Goal: Task Accomplishment & Management: Complete application form

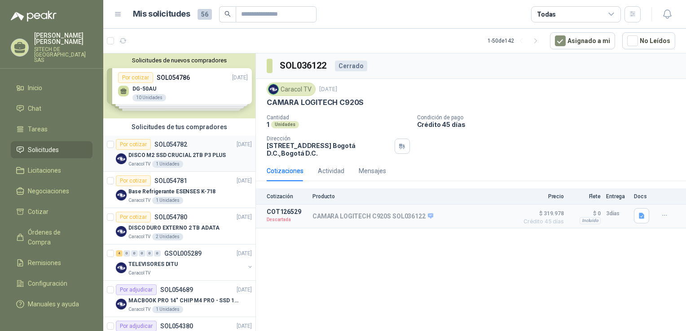
click at [187, 155] on p "DISCO M2 SSD CRUCIAL 2TB P3 PLUS" at bounding box center [176, 155] width 97 height 9
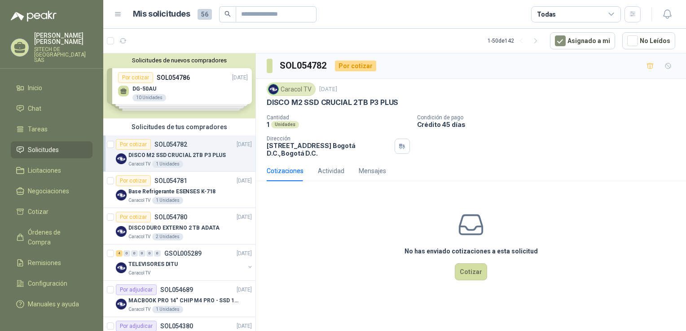
click at [338, 101] on p "DISCO M2 SSD CRUCIAL 2TB P3 PLUS" at bounding box center [333, 102] width 132 height 9
copy p "DISCO M2 SSD CRUCIAL 2TB P3 PLUS"
click at [152, 189] on p "Base Refrigerante ESENSES K-718" at bounding box center [171, 192] width 87 height 9
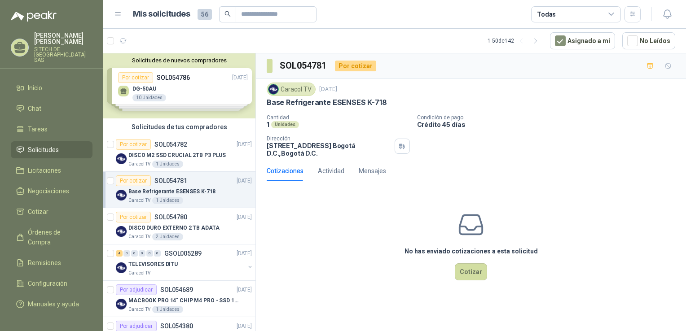
click at [314, 101] on p "Base Refrigerante ESENSES K-718" at bounding box center [327, 102] width 120 height 9
copy p "Base Refrigerante ESENSES K-718"
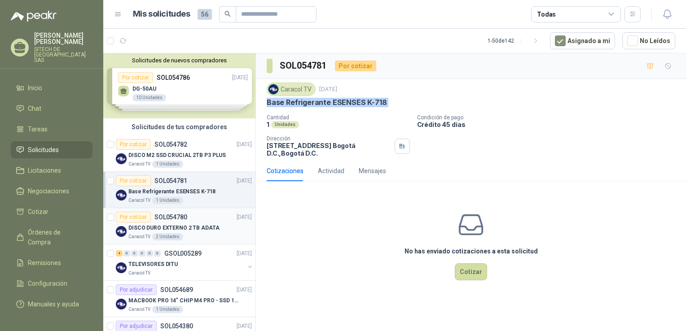
click at [174, 233] on div "2 Unidades" at bounding box center [167, 236] width 31 height 7
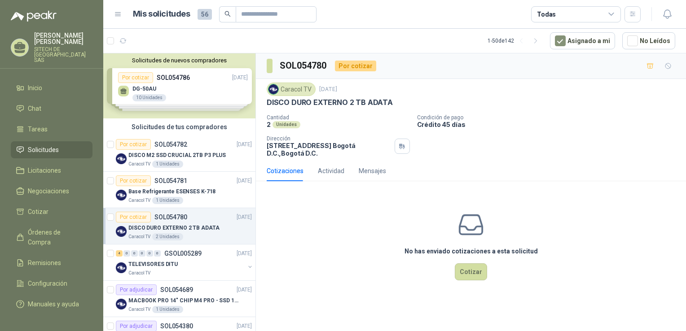
click at [303, 104] on p "DISCO DURO EXTERNO 2 TB ADATA" at bounding box center [330, 102] width 126 height 9
copy p "DISCO DURO EXTERNO 2 TB ADATA"
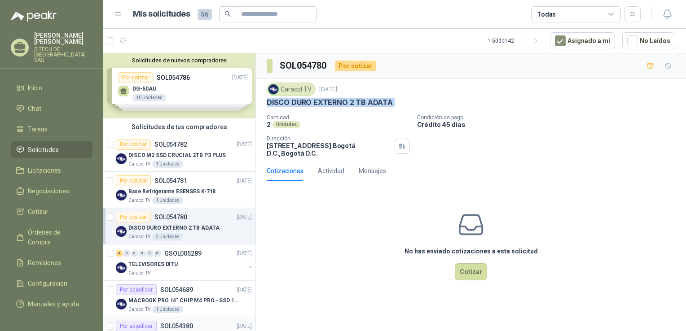
drag, startPoint x: 169, startPoint y: 250, endPoint x: 158, endPoint y: 279, distance: 31.5
click at [156, 265] on p "TELEVISORES DITU" at bounding box center [152, 264] width 49 height 9
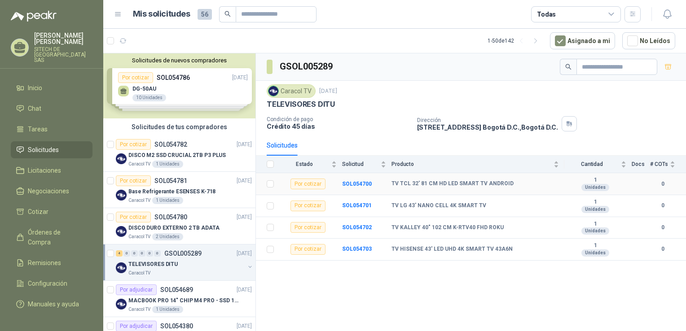
click at [491, 181] on b "TV TCL 32' 81 CM HD LED SMART TV ANDROID" at bounding box center [453, 183] width 122 height 7
click at [439, 186] on b "TV TCL 32' 81 CM HD LED SMART TV ANDROID" at bounding box center [453, 183] width 122 height 7
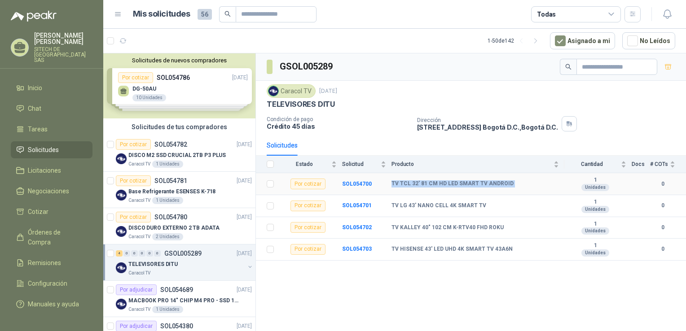
click at [439, 186] on b "TV TCL 32' 81 CM HD LED SMART TV ANDROID" at bounding box center [453, 183] width 122 height 7
drag, startPoint x: 439, startPoint y: 186, endPoint x: 422, endPoint y: 204, distance: 25.1
click at [422, 204] on b "TV LG 43' NANO CELL 4K SMART TV" at bounding box center [439, 205] width 95 height 7
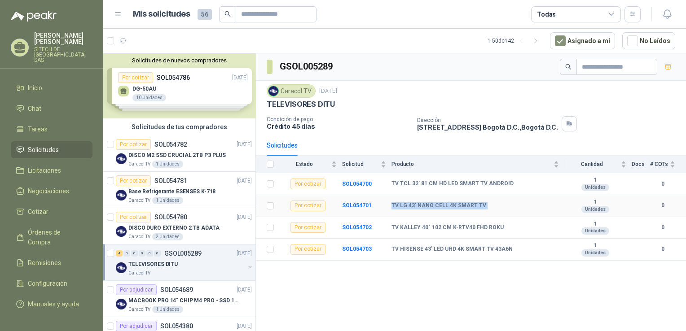
click at [423, 204] on b "TV LG 43' NANO CELL 4K SMART TV" at bounding box center [439, 205] width 95 height 7
drag, startPoint x: 423, startPoint y: 204, endPoint x: 434, endPoint y: 224, distance: 22.3
click at [434, 224] on b "TV KALLEY 40" 102 CM K-RTV40 FHD ROKU" at bounding box center [448, 227] width 112 height 7
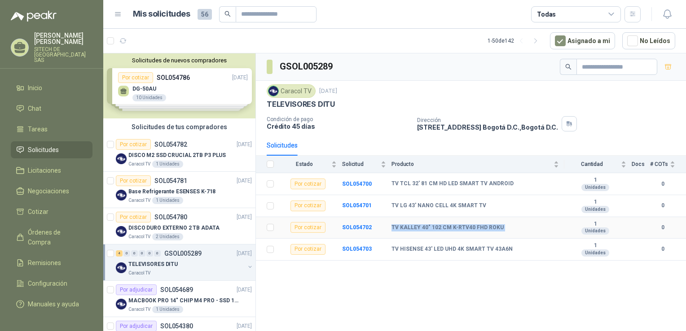
click at [434, 224] on b "TV KALLEY 40" 102 CM K-RTV40 FHD ROKU" at bounding box center [448, 227] width 112 height 7
drag, startPoint x: 434, startPoint y: 224, endPoint x: 430, endPoint y: 241, distance: 17.6
click at [430, 241] on td "TV HISENSE 43' LED UHD 4K SMART TV 43A6N" at bounding box center [478, 250] width 173 height 22
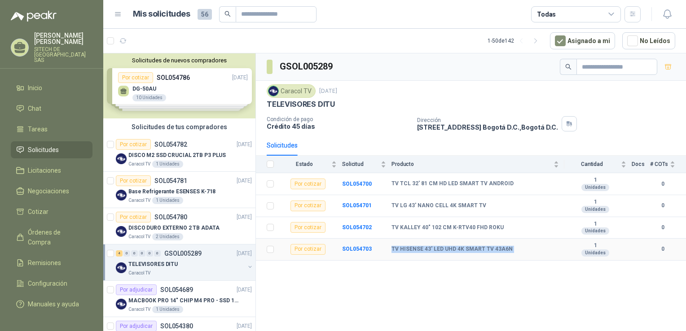
click at [430, 241] on td "TV HISENSE 43' LED UHD 4K SMART TV 43A6N" at bounding box center [478, 250] width 173 height 22
click at [424, 183] on b "TV TCL 32' 81 CM HD LED SMART TV ANDROID" at bounding box center [453, 183] width 122 height 7
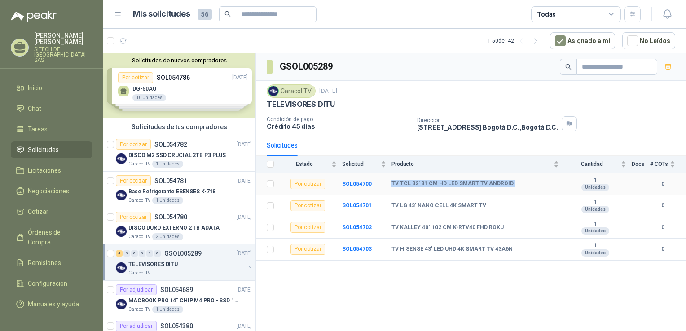
click at [424, 183] on b "TV TCL 32' 81 CM HD LED SMART TV ANDROID" at bounding box center [453, 183] width 122 height 7
copy b "TV TCL 32' 81 CM HD LED SMART TV ANDROID"
click at [414, 204] on b "TV LG 43' NANO CELL 4K SMART TV" at bounding box center [439, 205] width 95 height 7
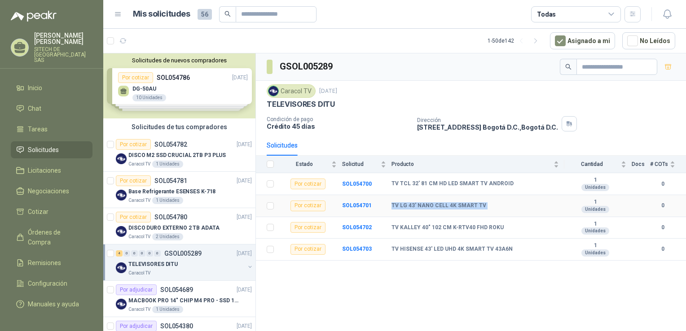
click at [414, 204] on b "TV LG 43' NANO CELL 4K SMART TV" at bounding box center [439, 205] width 95 height 7
copy b "TV LG 43' NANO CELL 4K SMART TV"
click at [403, 227] on b "TV KALLEY 40" 102 CM K-RTV40 FHD ROKU" at bounding box center [448, 227] width 112 height 7
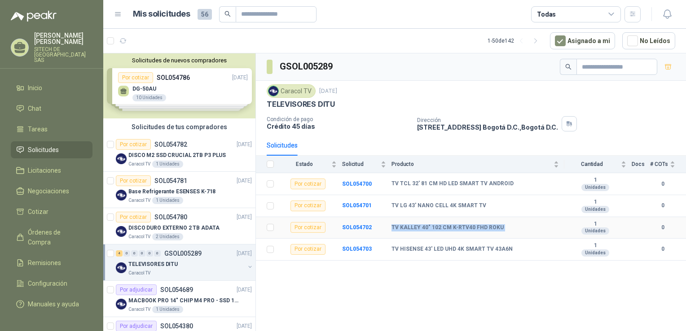
click at [403, 227] on b "TV KALLEY 40" 102 CM K-RTV40 FHD ROKU" at bounding box center [448, 227] width 112 height 7
copy b "TV KALLEY 40" 102 CM K-RTV40 FHD ROKU"
click at [431, 246] on b "TV HISENSE 43' LED UHD 4K SMART TV 43A6N" at bounding box center [452, 249] width 121 height 7
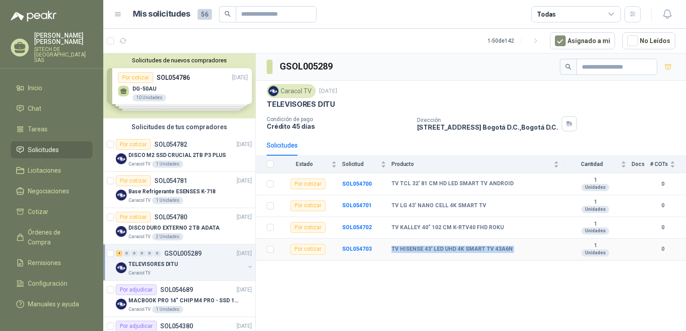
click at [431, 246] on b "TV HISENSE 43' LED UHD 4K SMART TV 43A6N" at bounding box center [452, 249] width 121 height 7
copy b "TV HISENSE 43' LED UHD 4K SMART TV 43A6N"
click at [178, 156] on p "DISCO M2 SSD CRUCIAL 2TB P3 PLUS" at bounding box center [176, 155] width 97 height 9
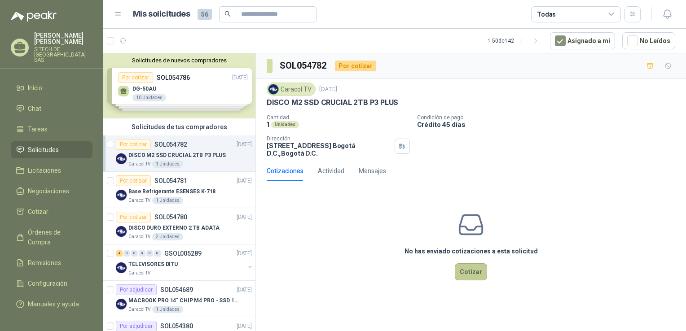
click at [472, 268] on button "Cotizar" at bounding box center [471, 272] width 32 height 17
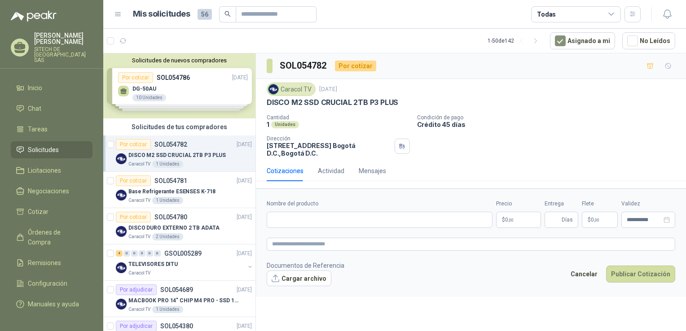
click at [374, 211] on div "Nombre del producto" at bounding box center [380, 214] width 226 height 28
click at [375, 216] on input "Nombre del producto" at bounding box center [380, 220] width 226 height 16
paste input "**********"
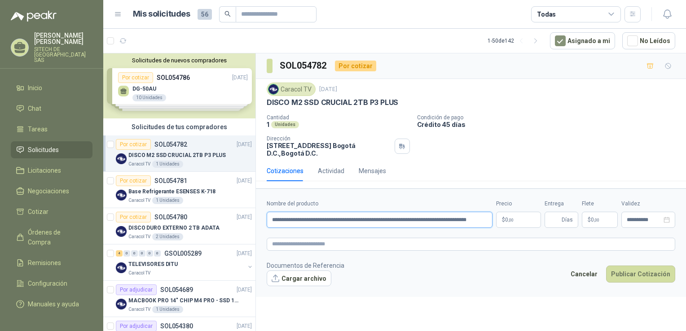
scroll to position [0, 31]
type input "**********"
click at [338, 249] on textarea at bounding box center [471, 244] width 409 height 13
paste textarea "**********"
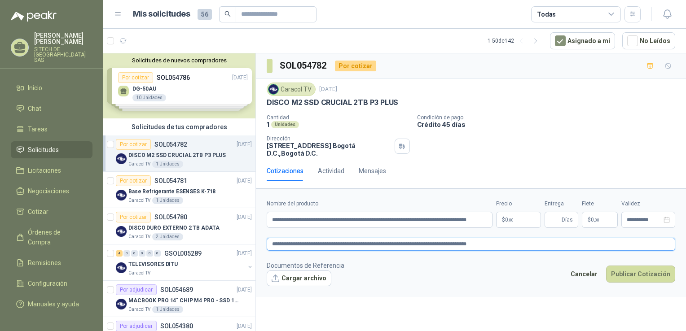
type textarea "**********"
click at [515, 220] on p "$ 0 ,00" at bounding box center [518, 220] width 45 height 16
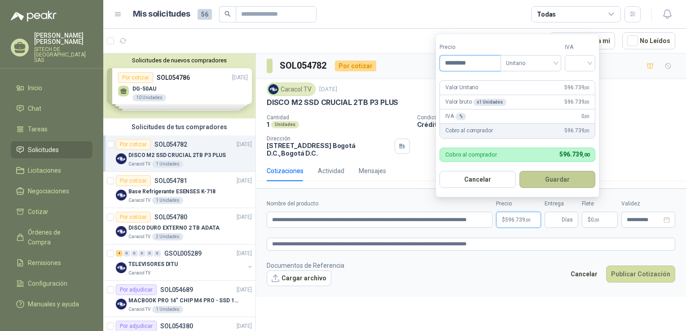
type input "*********"
click at [550, 183] on button "Guardar" at bounding box center [557, 179] width 76 height 17
click at [585, 62] on input "search" at bounding box center [580, 62] width 20 height 13
click at [585, 82] on div "19%" at bounding box center [582, 82] width 17 height 10
click at [530, 65] on span "Unitario" at bounding box center [533, 63] width 50 height 13
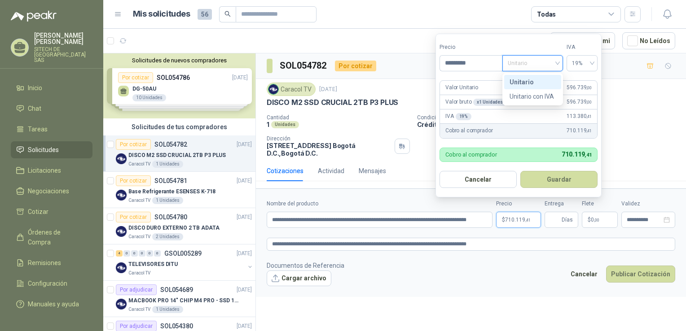
click at [530, 84] on div "Unitario" at bounding box center [533, 82] width 46 height 10
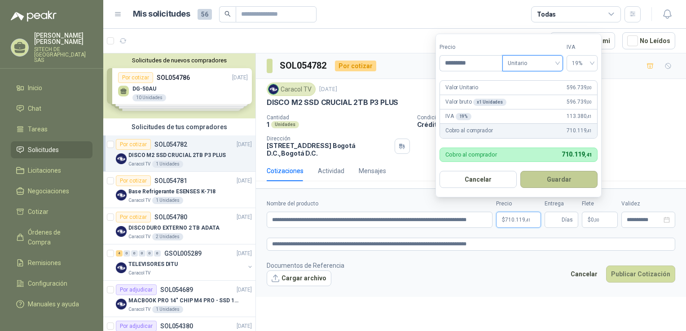
click at [556, 179] on button "Guardar" at bounding box center [558, 179] width 77 height 17
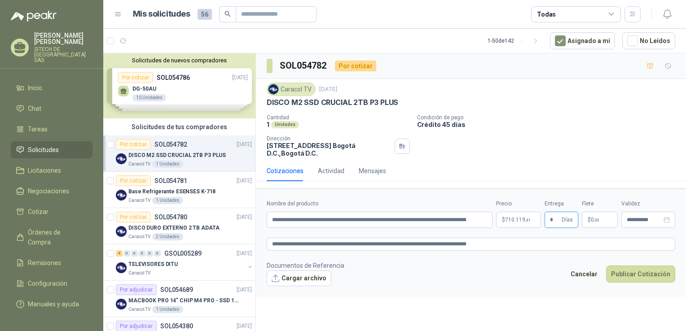
type input "*"
click at [594, 212] on p "$ 0 ,00" at bounding box center [600, 220] width 36 height 16
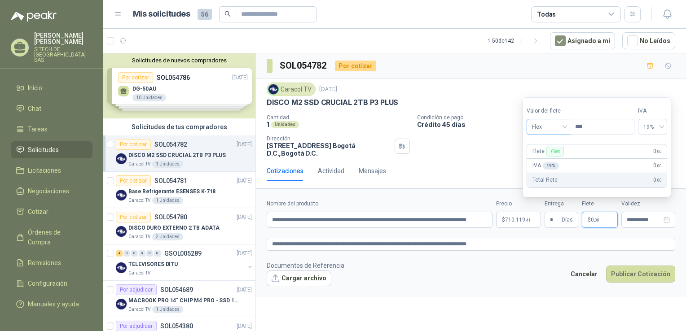
click at [546, 124] on span "Flex" at bounding box center [548, 126] width 33 height 13
click at [548, 163] on div "Incluido" at bounding box center [549, 161] width 31 height 10
drag, startPoint x: 652, startPoint y: 227, endPoint x: 651, endPoint y: 220, distance: 7.2
click at [652, 226] on div "**********" at bounding box center [648, 220] width 54 height 16
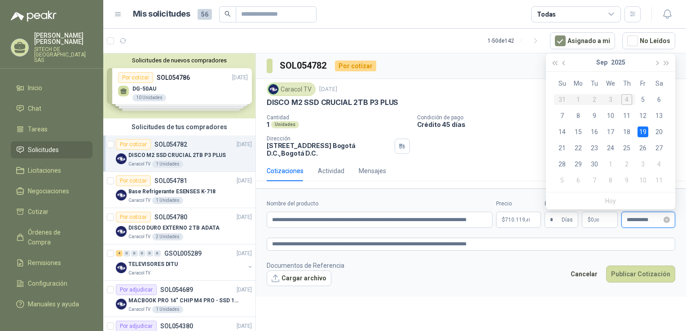
click at [651, 220] on input "**********" at bounding box center [644, 220] width 35 height 6
type input "**********"
click at [641, 114] on div "12" at bounding box center [643, 115] width 11 height 11
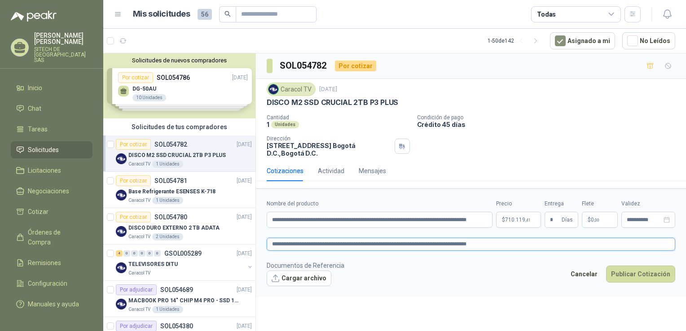
click at [541, 242] on textarea "**********" at bounding box center [471, 244] width 409 height 13
click at [508, 222] on span "710.119 ,41" at bounding box center [518, 219] width 26 height 5
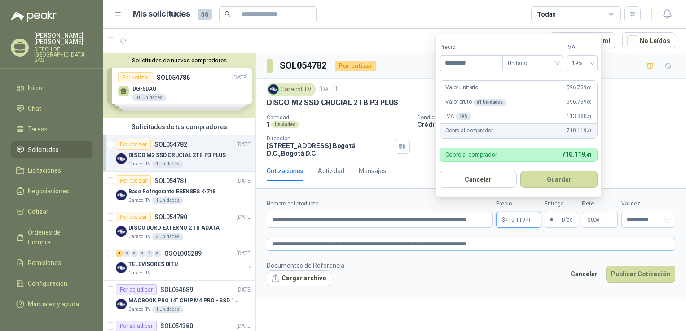
drag, startPoint x: 527, startPoint y: 236, endPoint x: 533, endPoint y: 243, distance: 9.5
click at [530, 240] on form "**********" at bounding box center [471, 243] width 430 height 109
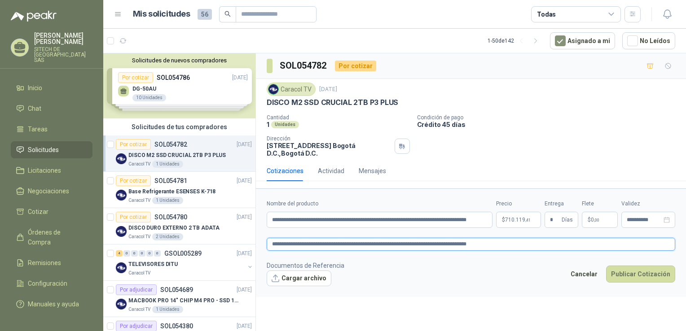
click at [533, 243] on textarea "**********" at bounding box center [471, 244] width 409 height 13
click at [641, 271] on button "Publicar Cotización" at bounding box center [640, 274] width 69 height 17
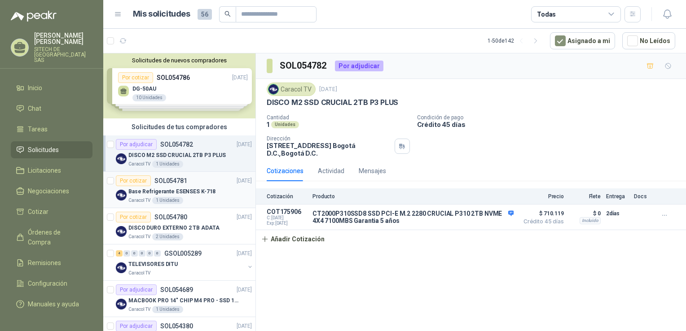
click at [172, 189] on p "Base Refrigerante ESENSES K-718" at bounding box center [171, 192] width 87 height 9
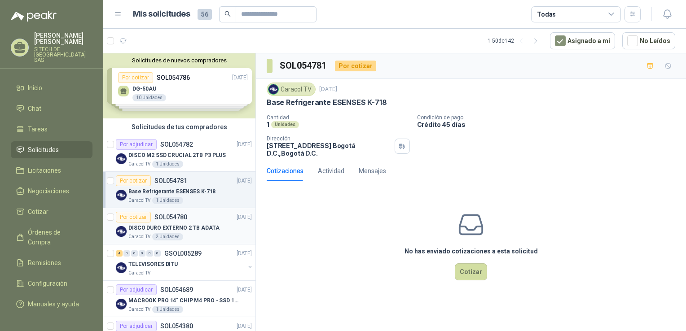
click at [183, 229] on p "DISCO DURO EXTERNO 2 TB ADATA" at bounding box center [173, 228] width 91 height 9
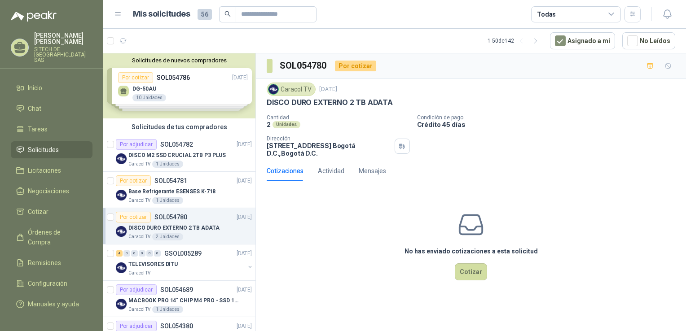
click at [152, 226] on p "DISCO DURO EXTERNO 2 TB ADATA" at bounding box center [173, 228] width 91 height 9
click at [476, 274] on button "Cotizar" at bounding box center [471, 272] width 32 height 17
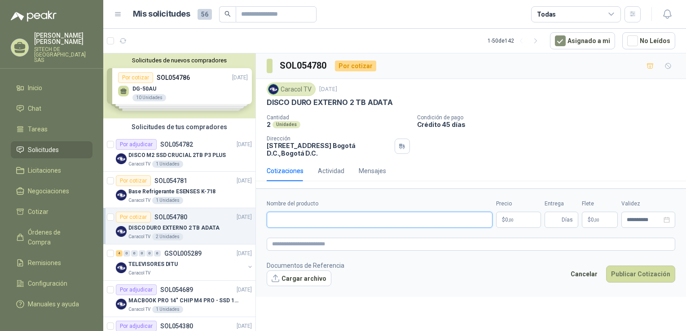
click at [348, 219] on input "Nombre del producto" at bounding box center [380, 220] width 226 height 16
paste input "**********"
click at [385, 218] on input "**********" at bounding box center [380, 220] width 226 height 16
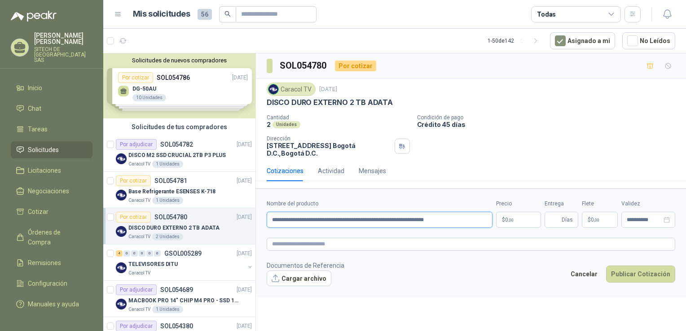
click at [385, 218] on input "**********" at bounding box center [380, 220] width 226 height 16
type input "**********"
click at [368, 246] on textarea at bounding box center [471, 244] width 409 height 13
paste textarea "**********"
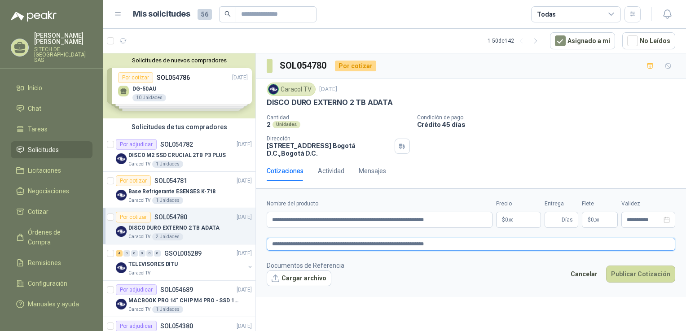
type textarea "**********"
click at [523, 220] on p "$ 0 ,00" at bounding box center [518, 220] width 45 height 16
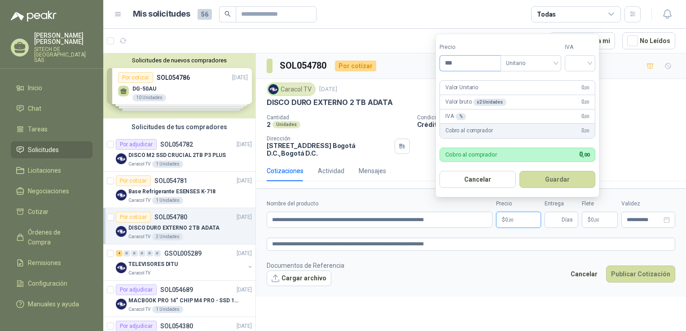
click at [475, 60] on input "***" at bounding box center [470, 63] width 61 height 15
type input "*********"
click at [575, 68] on input "search" at bounding box center [580, 62] width 20 height 13
click at [582, 85] on div "19%" at bounding box center [582, 82] width 17 height 10
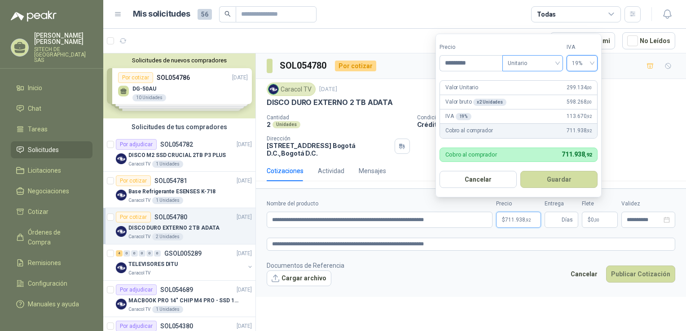
click at [524, 64] on span "Unitario" at bounding box center [533, 63] width 50 height 13
click at [530, 84] on div "Unitario" at bounding box center [533, 82] width 46 height 10
click at [566, 184] on button "Guardar" at bounding box center [558, 179] width 77 height 17
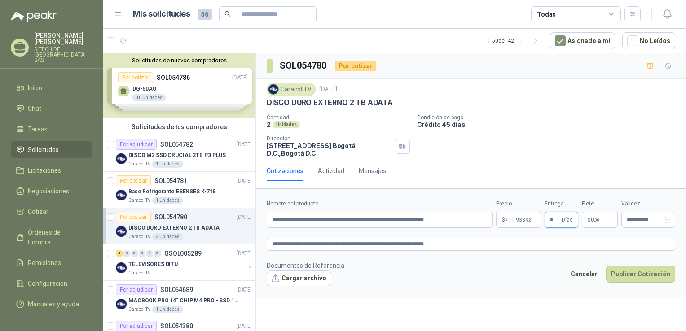
type input "*"
click at [601, 219] on p "$ 0 ,00" at bounding box center [600, 220] width 36 height 16
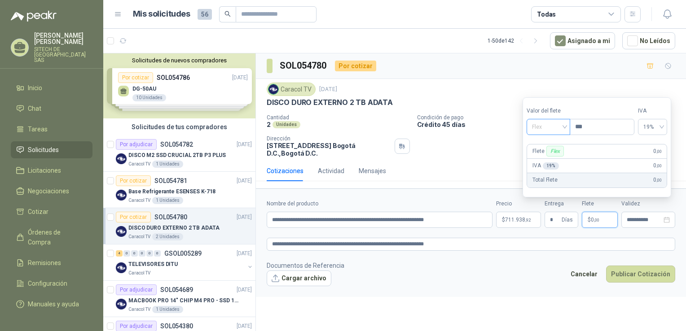
click at [564, 132] on span "Flex" at bounding box center [548, 126] width 33 height 13
click at [546, 159] on div "Incluido" at bounding box center [549, 161] width 31 height 10
click at [639, 220] on input "**********" at bounding box center [644, 220] width 35 height 6
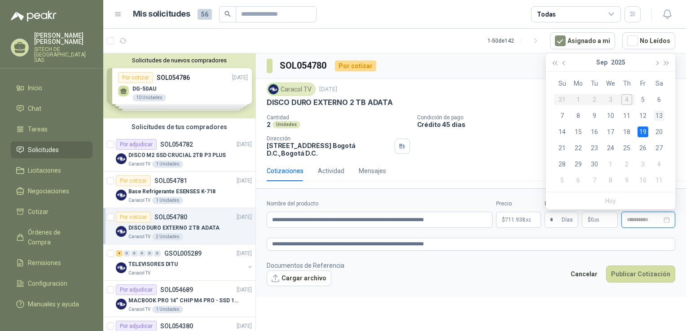
type input "**********"
click at [660, 113] on div "13" at bounding box center [659, 115] width 11 height 11
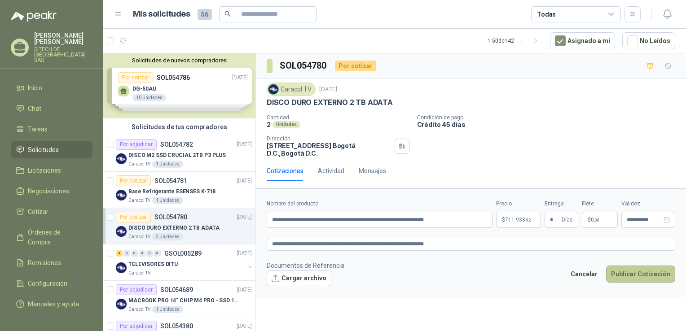
click at [648, 273] on button "Publicar Cotización" at bounding box center [640, 274] width 69 height 17
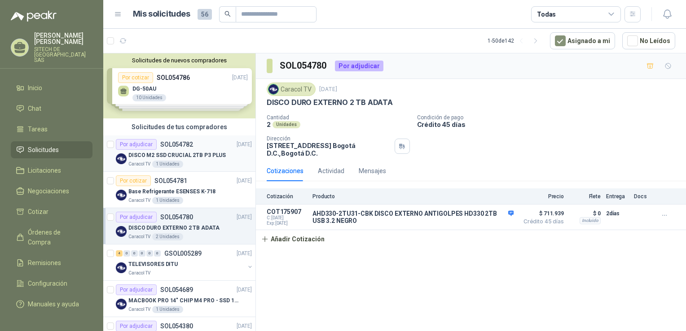
drag, startPoint x: 178, startPoint y: 224, endPoint x: 248, endPoint y: 141, distance: 108.7
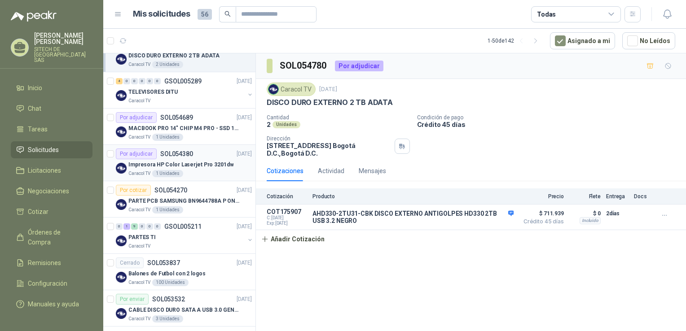
scroll to position [185, 0]
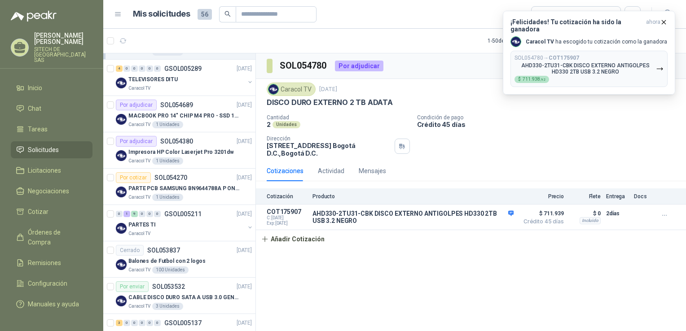
drag, startPoint x: 178, startPoint y: 211, endPoint x: 266, endPoint y: 114, distance: 130.7
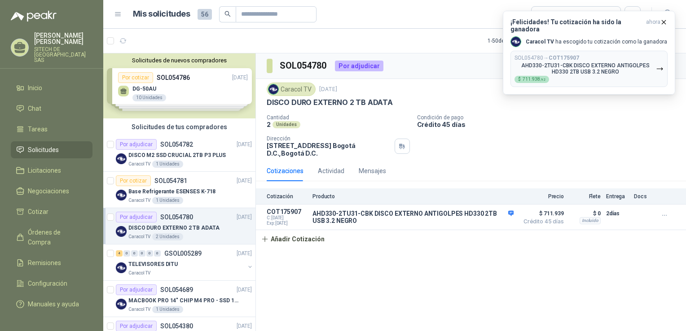
click at [178, 227] on p "DISCO DURO EXTERNO 2 TB ADATA" at bounding box center [173, 228] width 91 height 9
click at [527, 77] on span "711.938 ,92" at bounding box center [534, 79] width 23 height 4
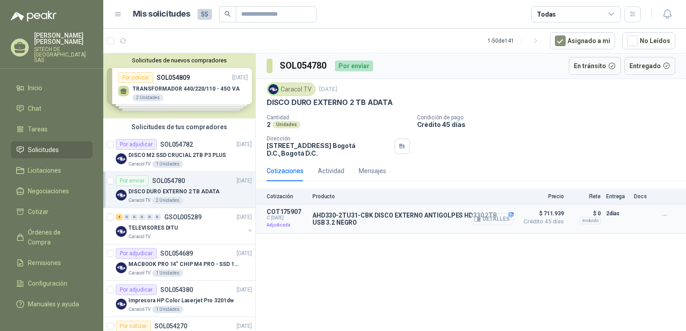
click at [505, 216] on button "Detalles" at bounding box center [492, 219] width 42 height 12
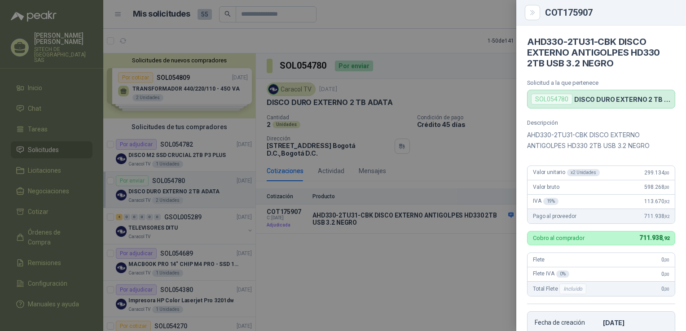
drag, startPoint x: 594, startPoint y: 83, endPoint x: 596, endPoint y: 52, distance: 31.0
drag, startPoint x: 661, startPoint y: 176, endPoint x: 670, endPoint y: 178, distance: 9.1
click at [670, 178] on div "Descripción AHD330-2TU31-CBK DISCO EXTERNO ANTIGOLPES HD330 2TB USB 3.2 NEGRO V…" at bounding box center [601, 243] width 170 height 249
copy span "299.134 ,00"
click at [537, 13] on button "Close" at bounding box center [532, 12] width 15 height 15
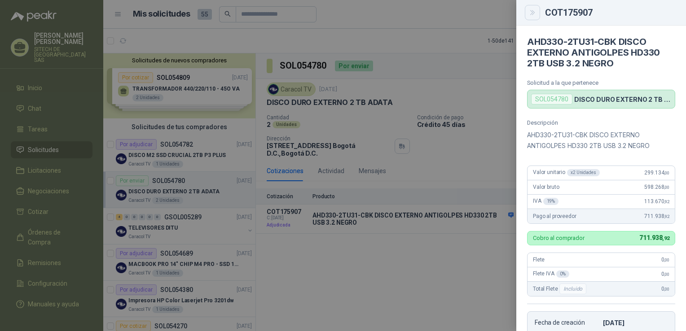
scroll to position [185, 0]
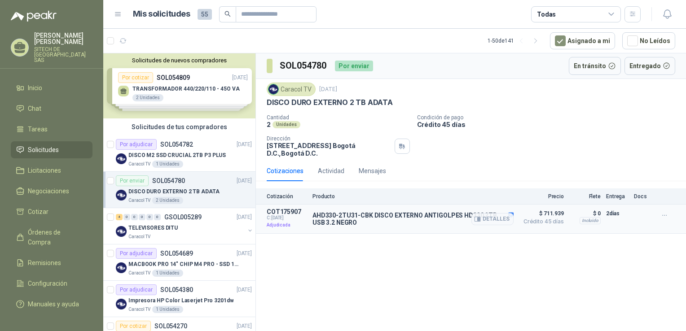
drag, startPoint x: 376, startPoint y: 258, endPoint x: 449, endPoint y: 212, distance: 86.2
drag, startPoint x: 172, startPoint y: 215, endPoint x: 167, endPoint y: 143, distance: 72.0
click at [172, 152] on p "DISCO M2 SSD CRUCIAL 2TB P3 PLUS" at bounding box center [176, 155] width 97 height 9
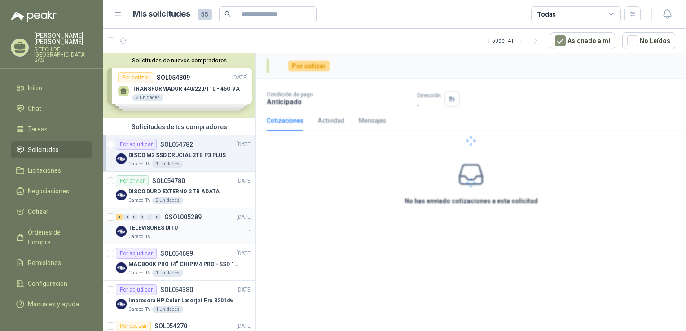
drag, startPoint x: 187, startPoint y: 188, endPoint x: 176, endPoint y: 214, distance: 28.6
click at [187, 188] on p "DISCO DURO EXTERNO 2 TB ADATA" at bounding box center [173, 192] width 91 height 9
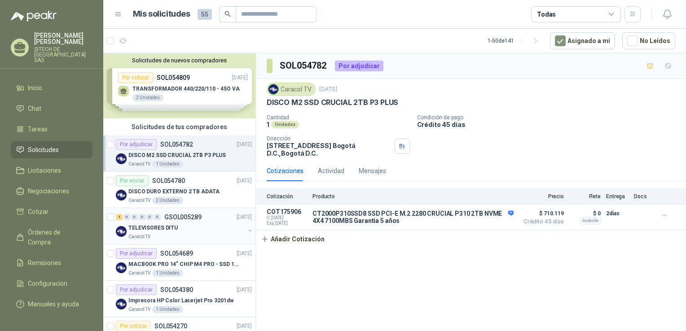
click at [175, 220] on p "GSOL005289" at bounding box center [182, 217] width 37 height 6
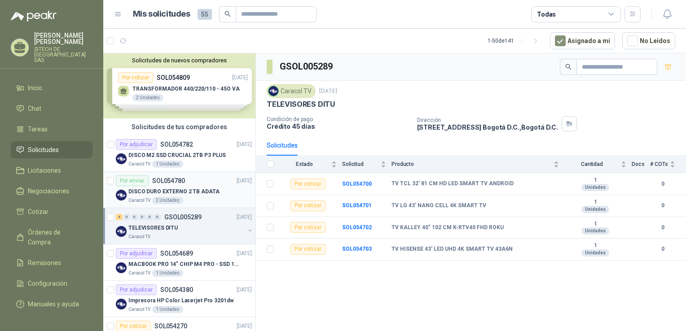
click at [165, 184] on div "Por enviar SOL054780" at bounding box center [150, 181] width 69 height 11
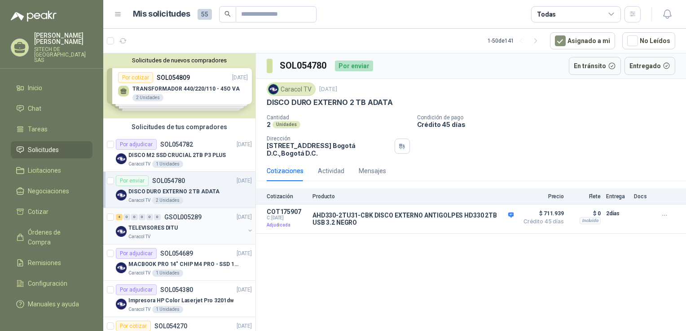
click at [163, 229] on p "TELEVISORES DITU" at bounding box center [152, 228] width 49 height 9
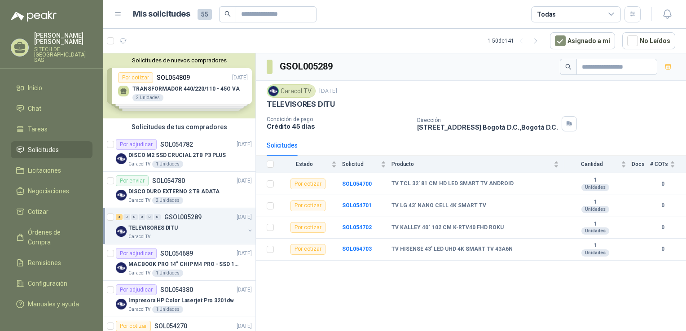
drag, startPoint x: 190, startPoint y: 225, endPoint x: 239, endPoint y: 124, distance: 112.1
click at [201, 190] on p "DISCO DURO EXTERNO 2 TB ADATA" at bounding box center [173, 192] width 91 height 9
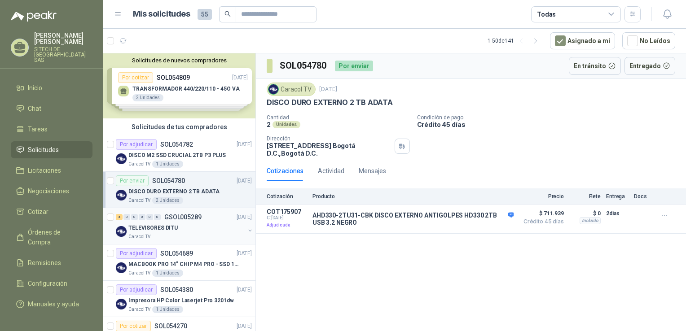
click at [186, 234] on div "Caracol TV" at bounding box center [186, 236] width 116 height 7
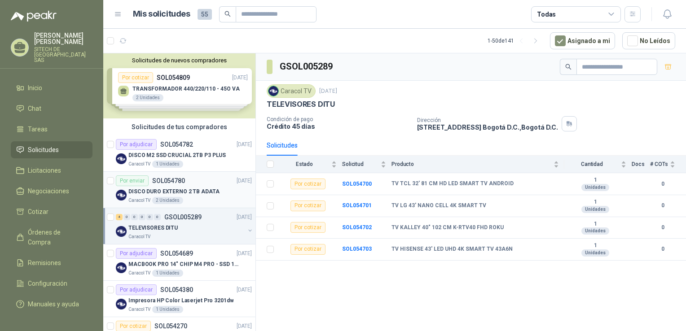
click at [167, 189] on p "DISCO DURO EXTERNO 2 TB ADATA" at bounding box center [173, 192] width 91 height 9
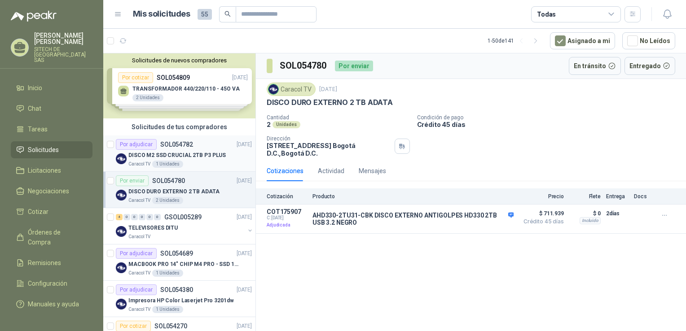
click at [171, 146] on p "SOL054782" at bounding box center [176, 144] width 33 height 6
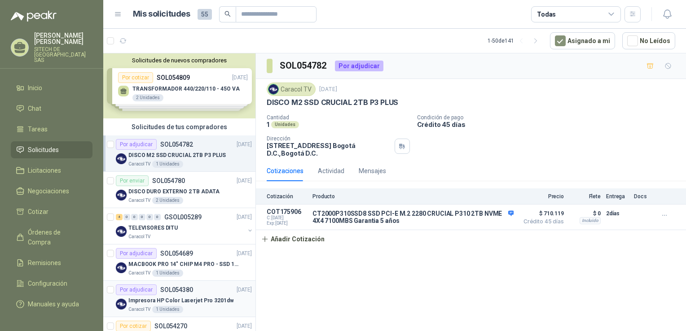
click at [198, 289] on div "Por adjudicar SOL054380 01/09/25" at bounding box center [184, 290] width 136 height 11
click at [181, 254] on p "SOL054689" at bounding box center [176, 254] width 33 height 6
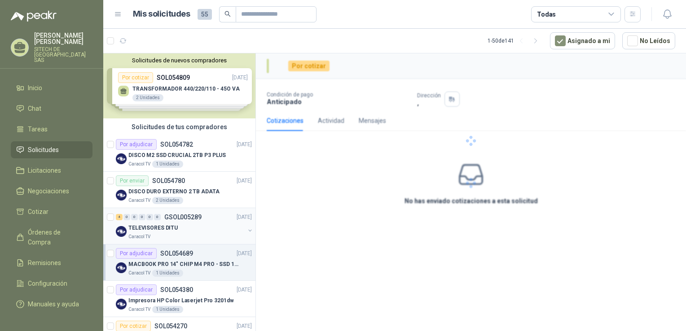
click at [184, 225] on div "TELEVISORES DITU" at bounding box center [186, 228] width 116 height 11
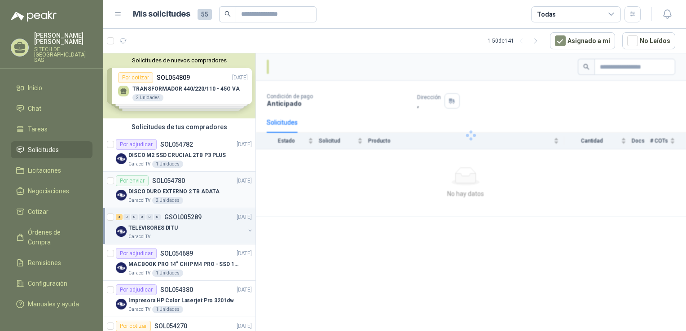
click at [178, 184] on div "Por enviar SOL054780" at bounding box center [150, 181] width 69 height 11
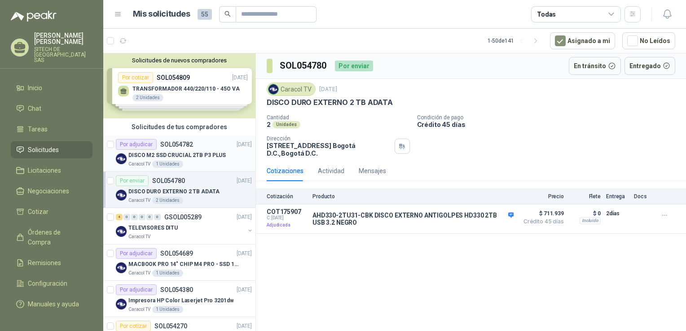
click at [172, 146] on p "SOL054782" at bounding box center [176, 144] width 33 height 6
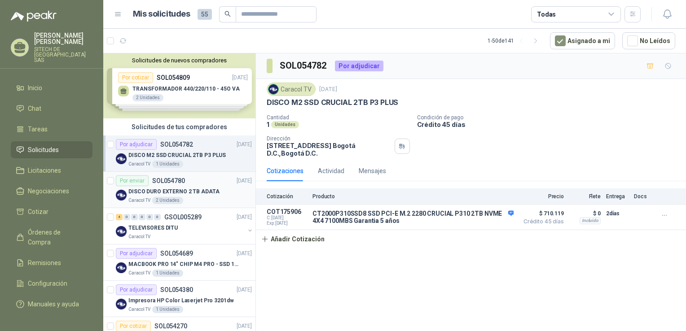
click at [173, 194] on p "DISCO DURO EXTERNO 2 TB ADATA" at bounding box center [173, 192] width 91 height 9
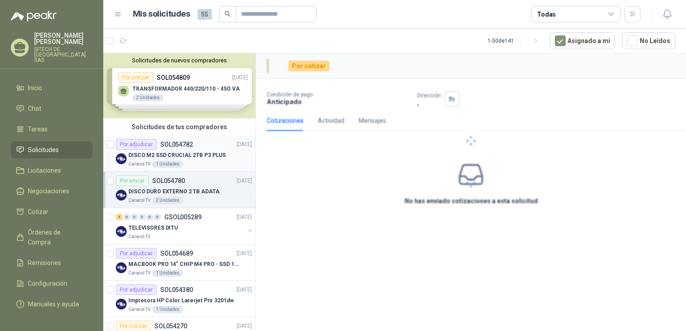
click at [183, 148] on div "Por adjudicar SOL054782" at bounding box center [154, 144] width 77 height 11
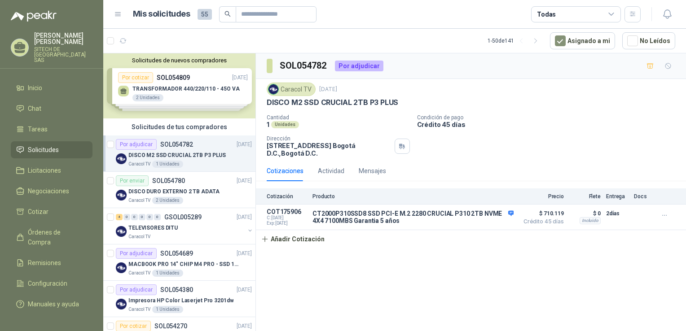
drag, startPoint x: 155, startPoint y: 191, endPoint x: 291, endPoint y: 145, distance: 143.0
